Goal: Contribute content

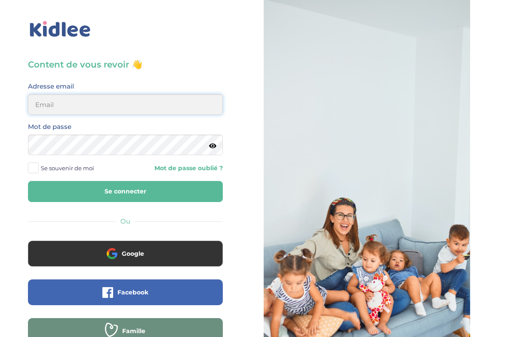
scroll to position [74, 0]
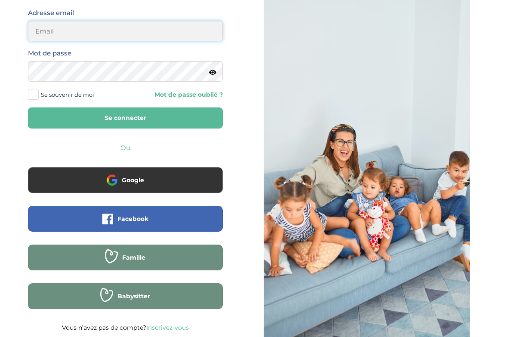
type input "julia.qrs78@gmail.com"
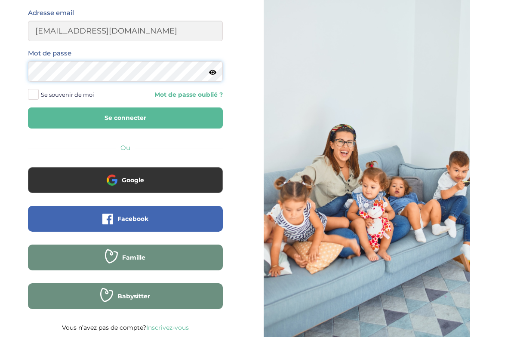
click at [125, 118] on button "Se connecter" at bounding box center [125, 118] width 195 height 21
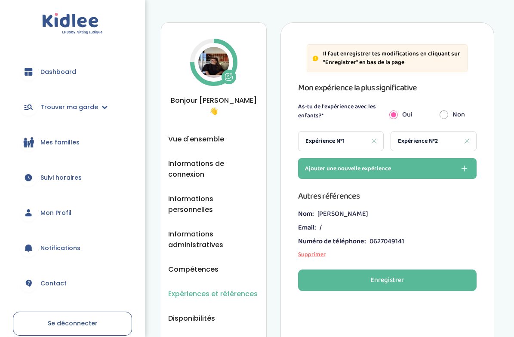
scroll to position [4, 0]
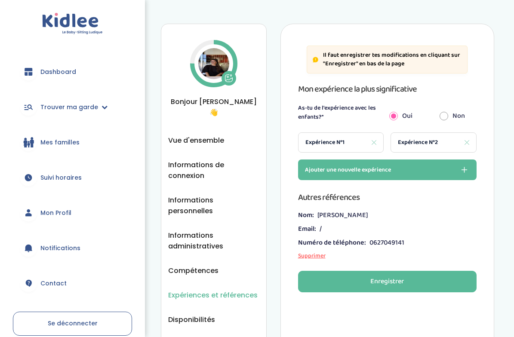
click at [409, 142] on span "Expérience N°2" at bounding box center [418, 142] width 40 height 9
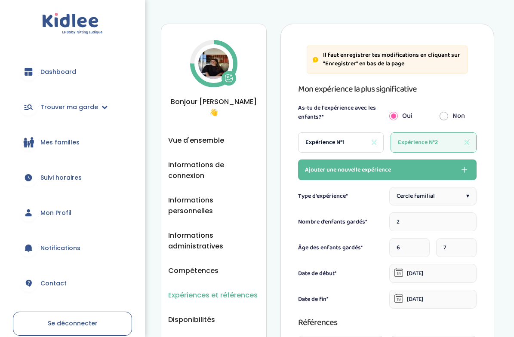
click at [342, 138] on span "Expérience N°1" at bounding box center [325, 142] width 39 height 9
type input "3"
type input "2"
type input "4"
type input "[DATE]"
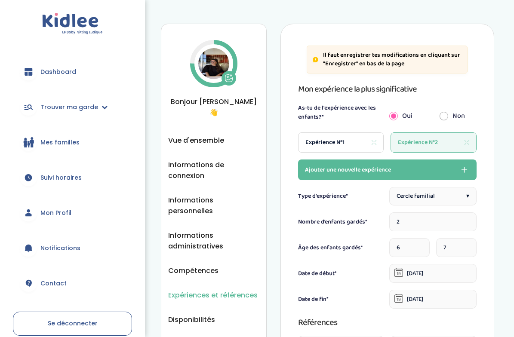
type input "[DATE]"
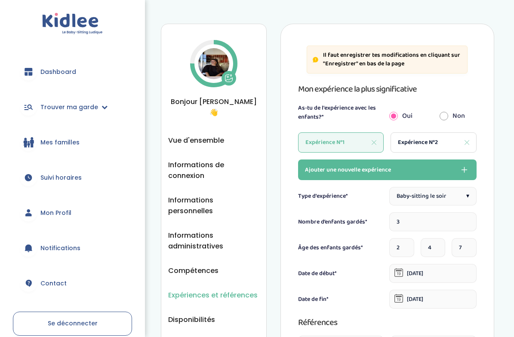
click at [408, 148] on div "Expérience N°2" at bounding box center [434, 143] width 86 height 20
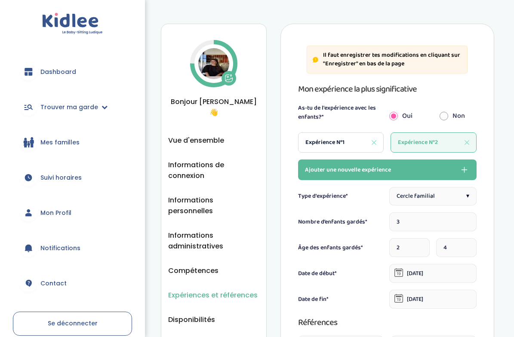
type input "2"
type input "6"
type input "7"
type input "[DATE]"
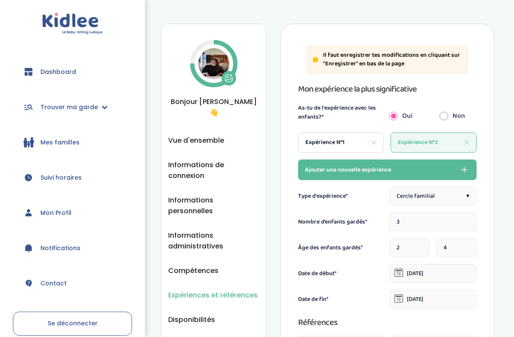
type textarea "cercle proche"
click at [187, 135] on span "Vue d'ensemble" at bounding box center [196, 140] width 56 height 11
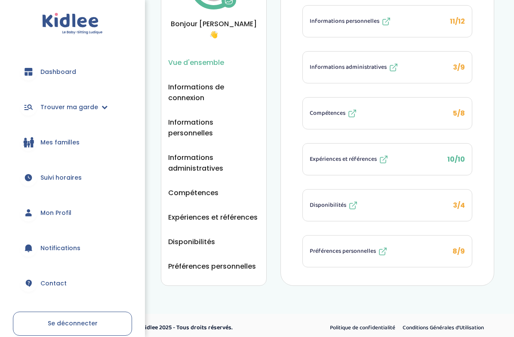
scroll to position [82, 0]
